Goal: Download file/media

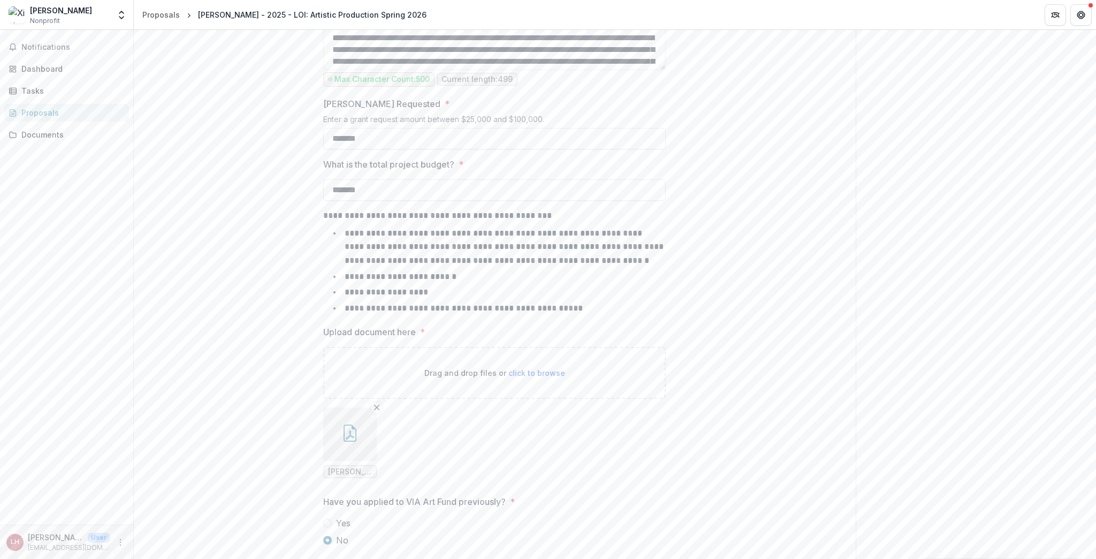
scroll to position [1071, 0]
click at [355, 442] on button "button" at bounding box center [350, 433] width 54 height 54
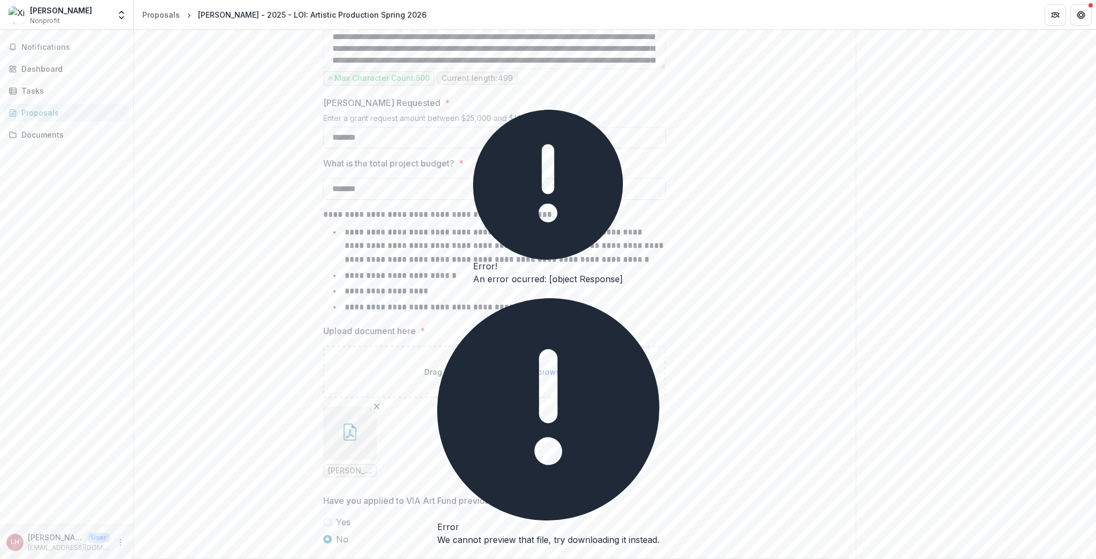
click at [486, 308] on icon "Close" at bounding box center [479, 301] width 13 height 13
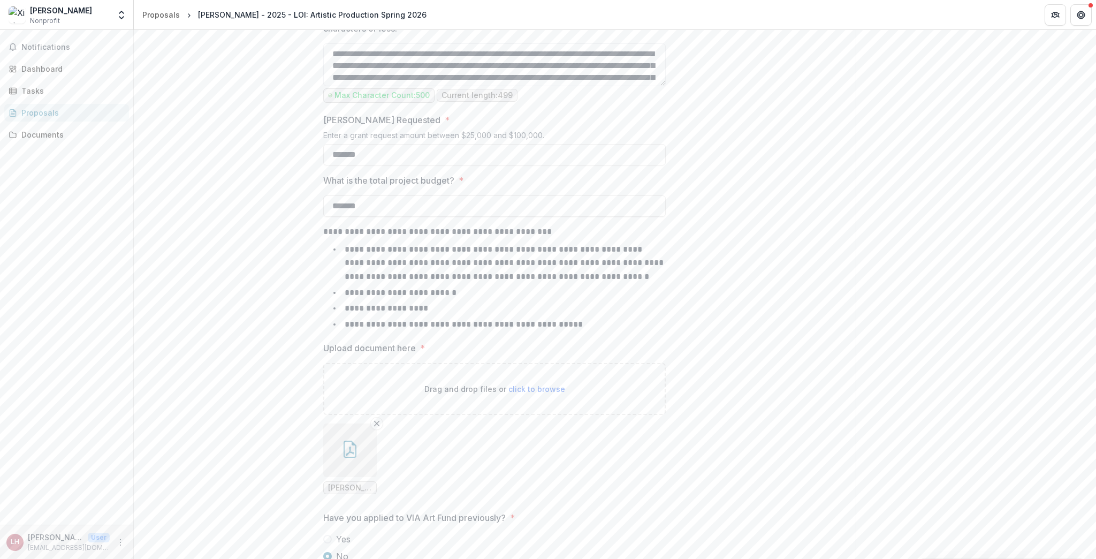
scroll to position [1103, 0]
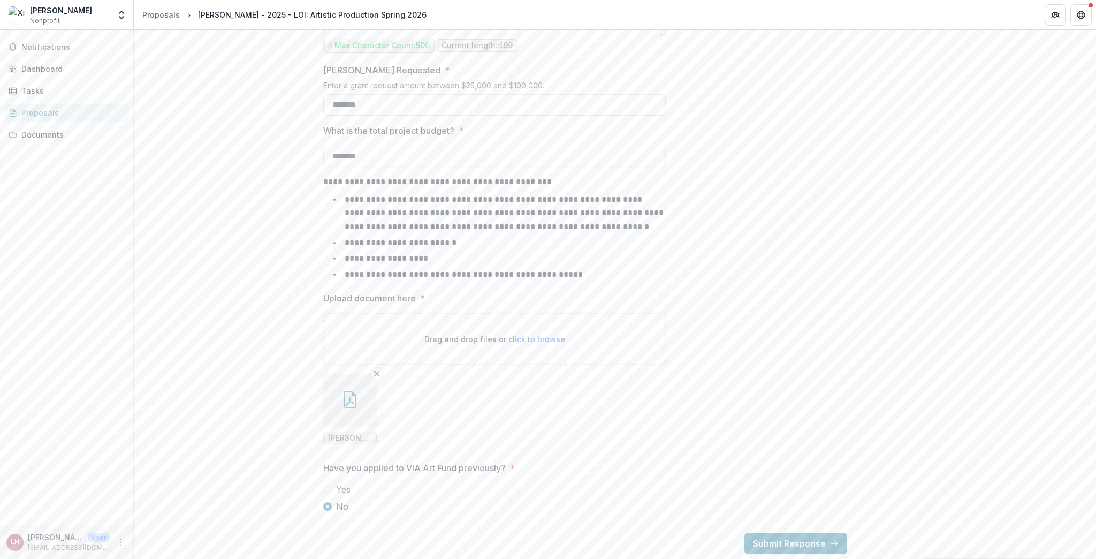
click at [351, 394] on icon "button" at bounding box center [350, 399] width 17 height 17
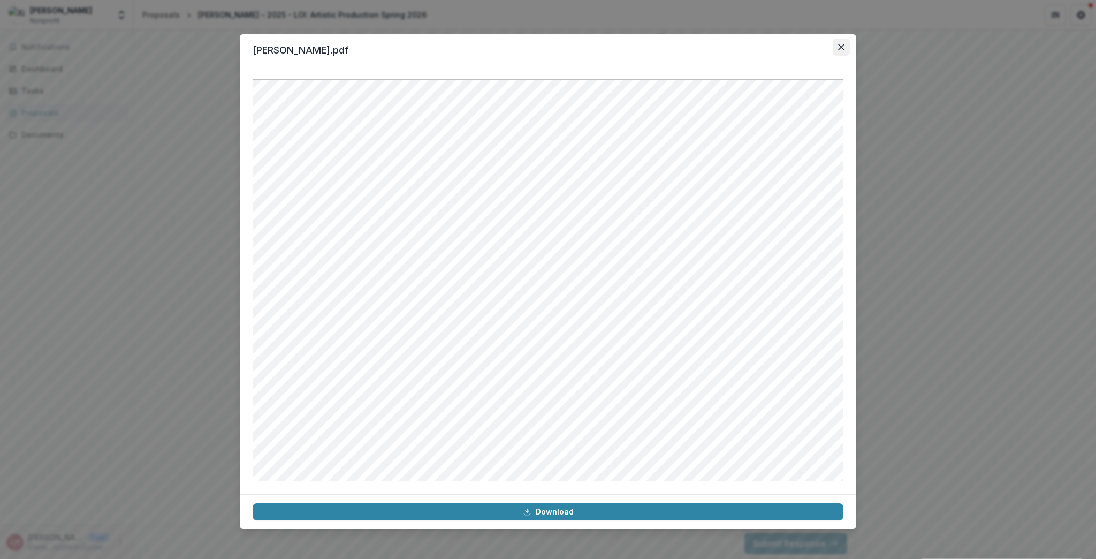
click at [843, 45] on icon "Close" at bounding box center [841, 47] width 6 height 6
